Goal: Task Accomplishment & Management: Use online tool/utility

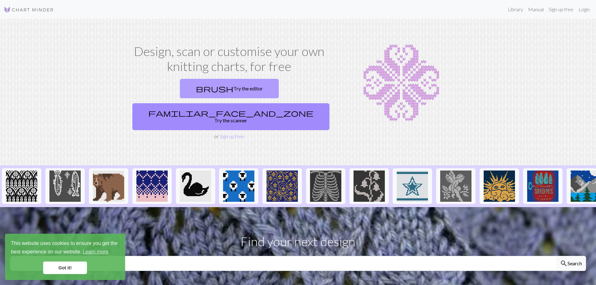
click at [180, 86] on link "brush Try the editor" at bounding box center [229, 88] width 99 height 19
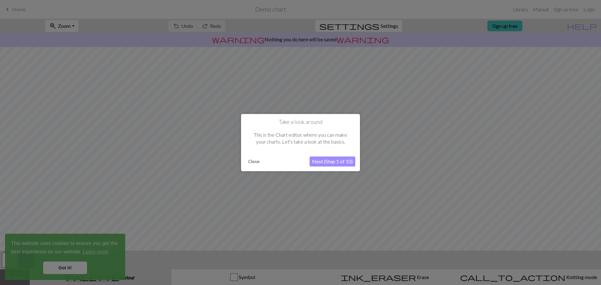
click at [341, 163] on button "Next (Step 1 of 10)" at bounding box center [333, 162] width 46 height 10
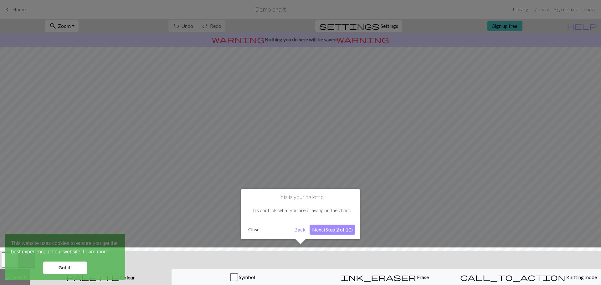
click at [343, 222] on div "This is your palette This controls what you are drawing on the chart. Close Bac…" at bounding box center [300, 214] width 119 height 50
click at [337, 230] on button "Next (Step 2 of 10)" at bounding box center [333, 230] width 46 height 10
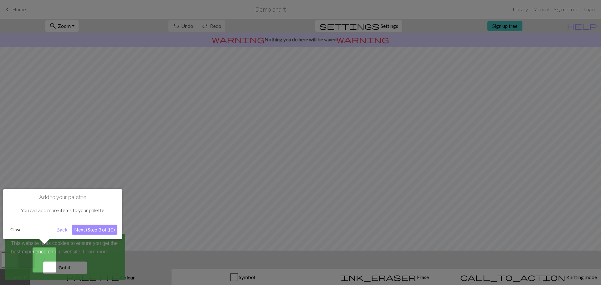
click at [108, 229] on button "Next (Step 3 of 10)" at bounding box center [95, 230] width 46 height 10
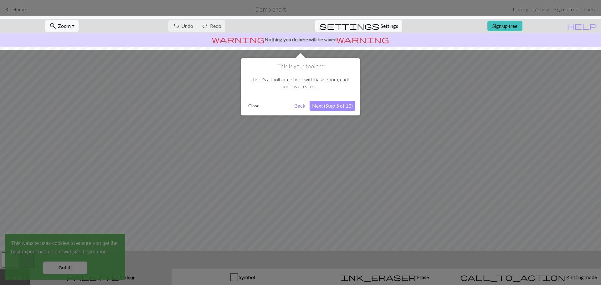
click at [341, 109] on button "Next (Step 5 of 10)" at bounding box center [333, 106] width 46 height 10
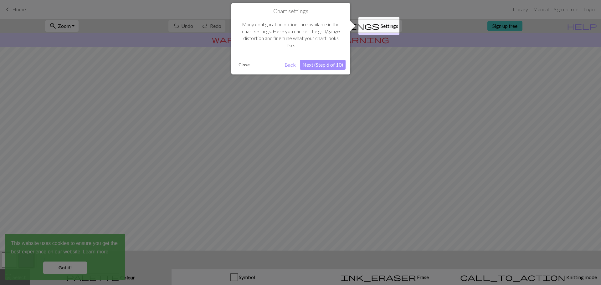
click at [336, 66] on button "Next (Step 6 of 10)" at bounding box center [323, 65] width 46 height 10
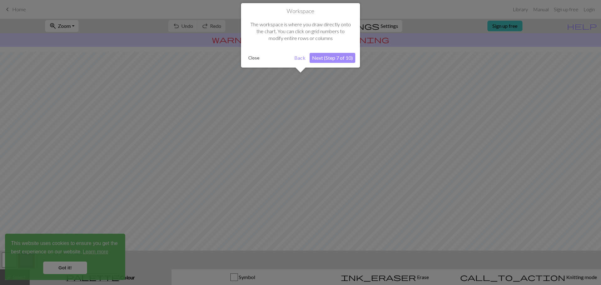
scroll to position [29, 0]
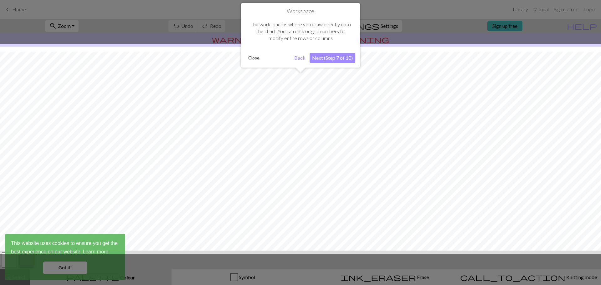
click at [340, 60] on button "Next (Step 7 of 10)" at bounding box center [333, 58] width 46 height 10
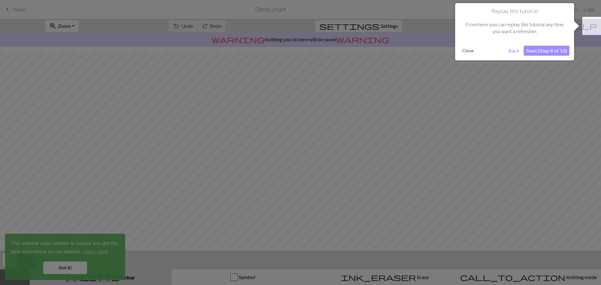
click at [555, 52] on button "Next (Step 8 of 10)" at bounding box center [547, 51] width 46 height 10
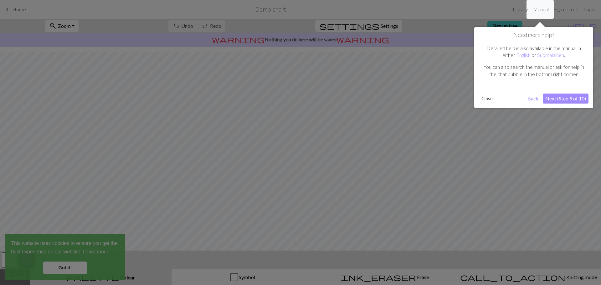
click at [577, 100] on button "Next (Step 9 of 10)" at bounding box center [566, 99] width 46 height 10
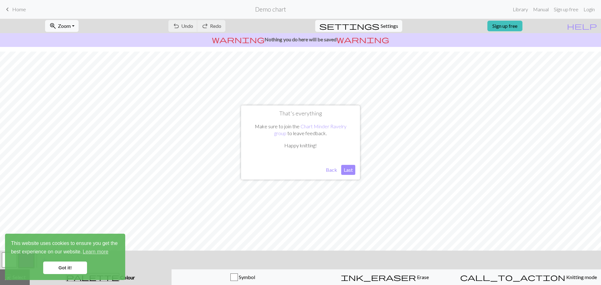
click at [350, 169] on button "Last" at bounding box center [348, 170] width 14 height 10
click at [72, 263] on link "Got it!" at bounding box center [65, 268] width 44 height 13
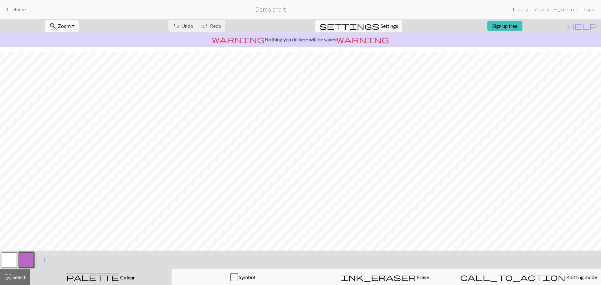
click at [212, 28] on div "undo Undo Undo redo Redo Redo" at bounding box center [197, 26] width 66 height 14
click at [211, 25] on div "undo Undo Undo redo Redo Redo" at bounding box center [197, 26] width 66 height 14
click at [514, 24] on link "Sign up free" at bounding box center [504, 26] width 35 height 11
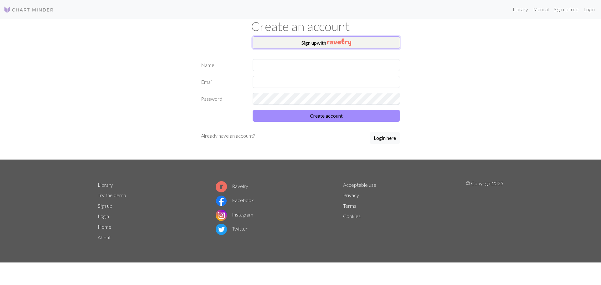
click at [311, 44] on button "Sign up with" at bounding box center [326, 42] width 147 height 13
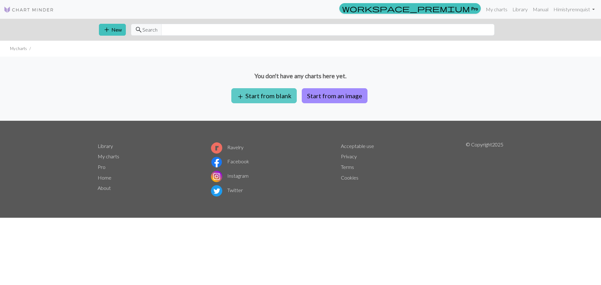
click at [281, 97] on button "add Start from blank" at bounding box center [263, 95] width 65 height 15
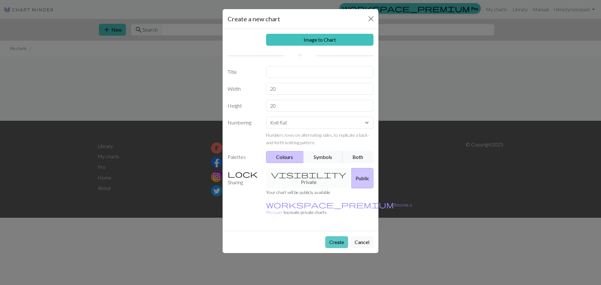
click at [339, 236] on button "Create" at bounding box center [336, 242] width 23 height 12
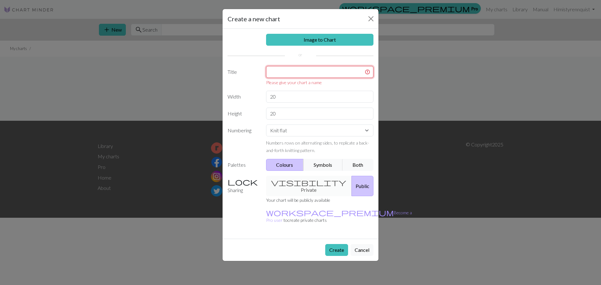
click at [305, 74] on input "text" at bounding box center [320, 72] width 108 height 12
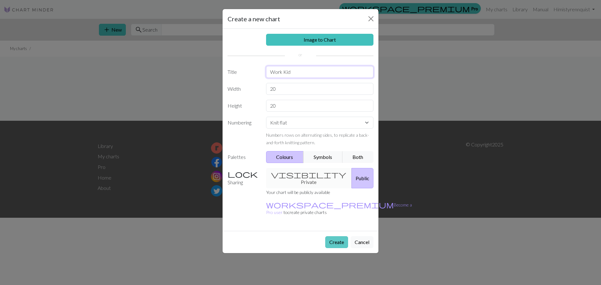
type input "Work Kid"
click at [338, 236] on button "Create" at bounding box center [336, 242] width 23 height 12
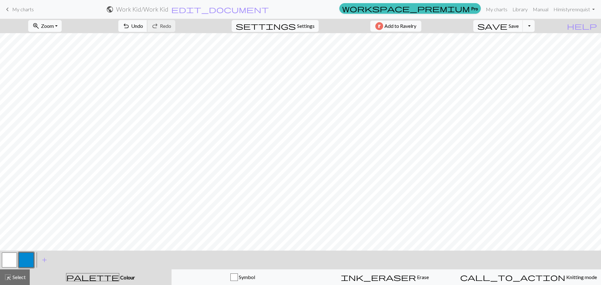
click at [143, 26] on span "Undo" at bounding box center [137, 26] width 12 height 6
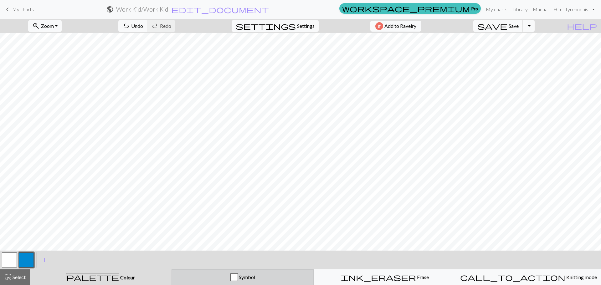
click at [237, 277] on div "button" at bounding box center [234, 278] width 8 height 8
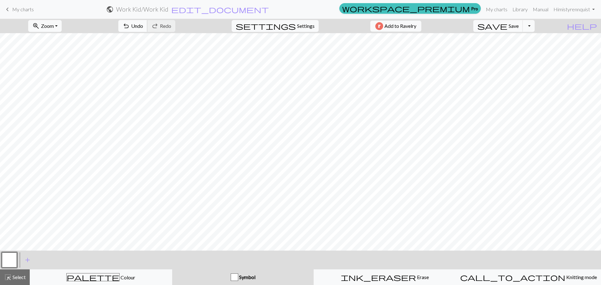
click at [130, 26] on span "undo" at bounding box center [126, 26] width 8 height 9
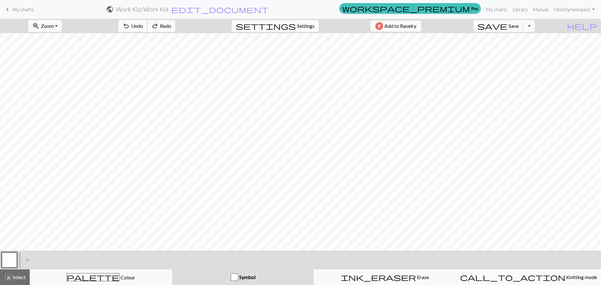
click at [130, 26] on span "undo" at bounding box center [126, 26] width 8 height 9
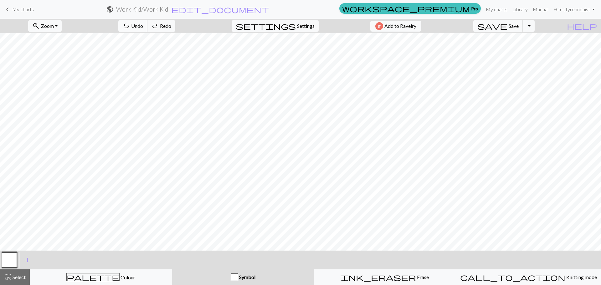
click at [130, 26] on span "undo" at bounding box center [126, 26] width 8 height 9
click at [234, 277] on div "button" at bounding box center [235, 278] width 8 height 8
click at [255, 276] on span "Symbol" at bounding box center [246, 277] width 17 height 6
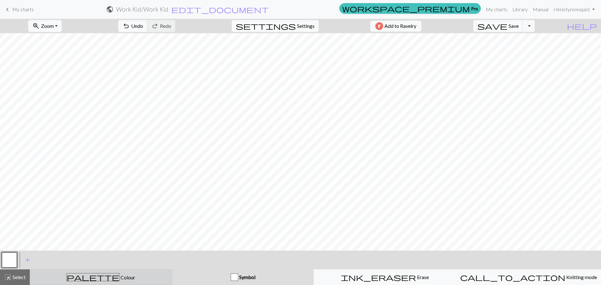
click at [120, 278] on span "Colour" at bounding box center [128, 278] width 16 height 6
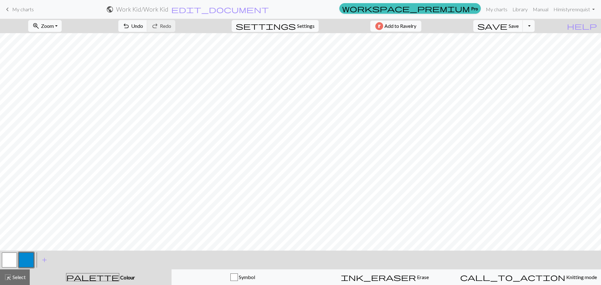
click at [28, 262] on button "button" at bounding box center [26, 260] width 15 height 15
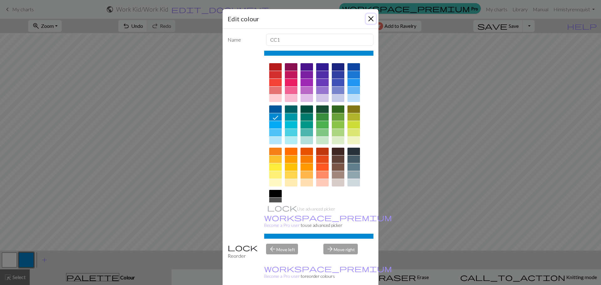
click at [370, 19] on button "Close" at bounding box center [371, 19] width 10 height 10
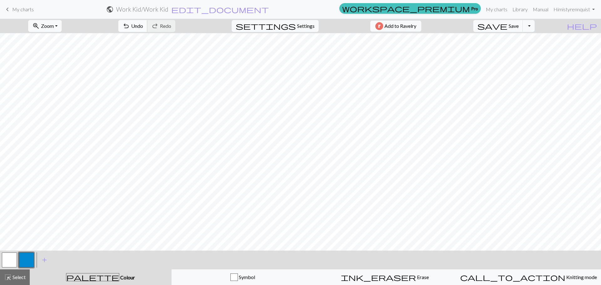
click at [130, 25] on span "undo" at bounding box center [126, 26] width 8 height 9
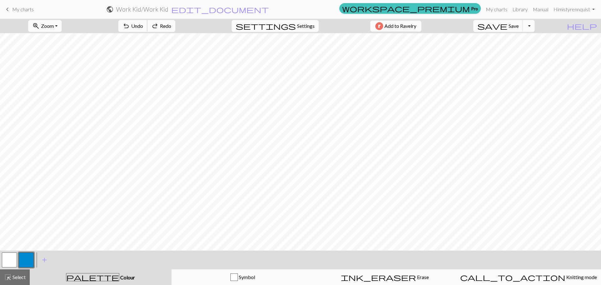
click at [130, 25] on span "undo" at bounding box center [126, 26] width 8 height 9
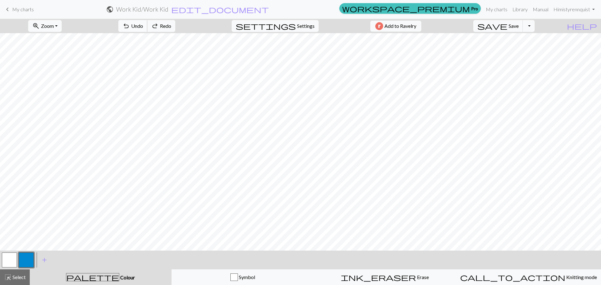
click at [130, 25] on span "undo" at bounding box center [126, 26] width 8 height 9
click at [8, 257] on button "button" at bounding box center [9, 260] width 15 height 15
click at [24, 255] on button "button" at bounding box center [26, 260] width 15 height 15
click at [143, 23] on span "Undo" at bounding box center [137, 26] width 12 height 6
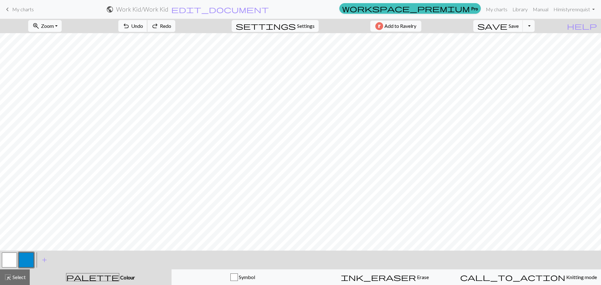
click at [143, 23] on span "Undo" at bounding box center [137, 26] width 12 height 6
click at [535, 26] on button "Toggle Dropdown" at bounding box center [529, 26] width 12 height 12
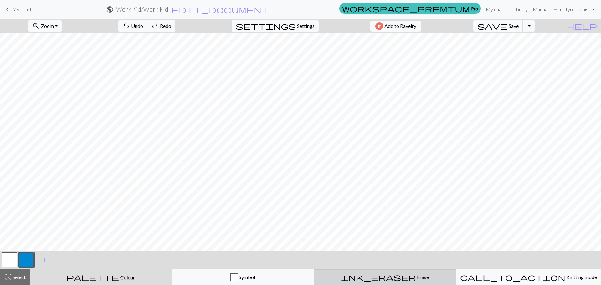
click at [397, 280] on div "ink_eraser Erase Erase" at bounding box center [385, 278] width 134 height 8
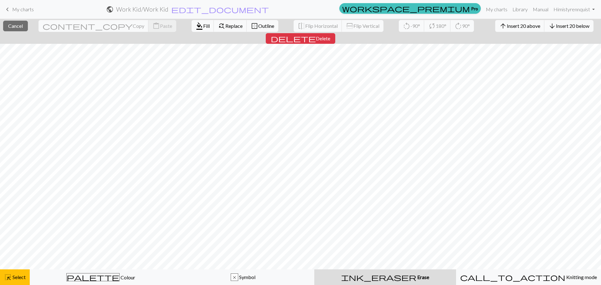
click at [416, 278] on span "Erase" at bounding box center [422, 277] width 13 height 6
click at [399, 277] on div "ink_eraser Erase Erase" at bounding box center [385, 278] width 134 height 8
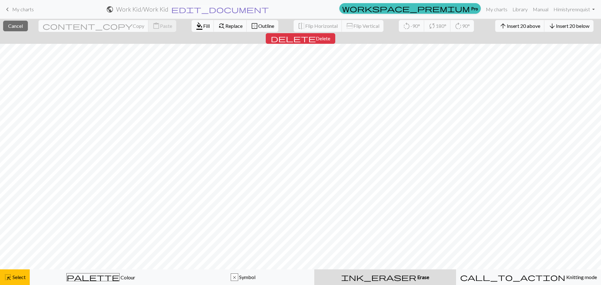
click at [269, 8] on span "edit_document" at bounding box center [220, 9] width 98 height 9
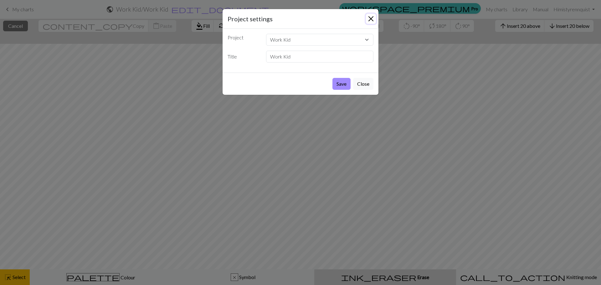
click at [371, 16] on button "Close" at bounding box center [371, 19] width 10 height 10
